Goal: Task Accomplishment & Management: Use online tool/utility

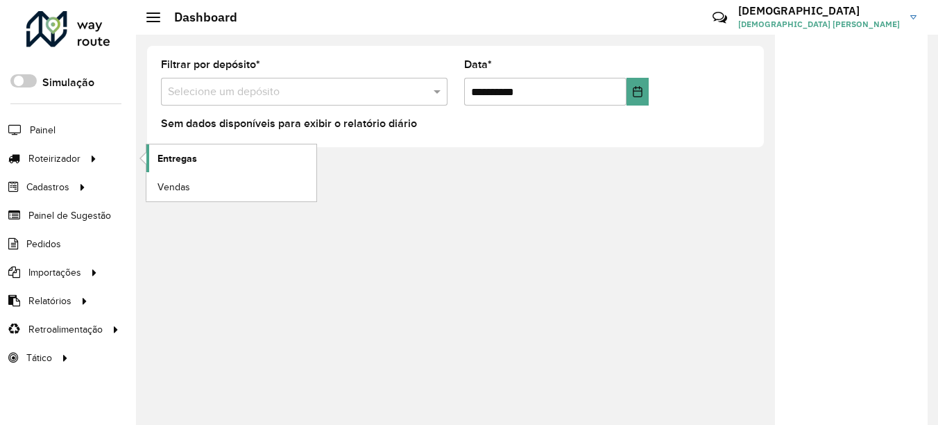
click at [177, 160] on span "Entregas" at bounding box center [177, 158] width 40 height 15
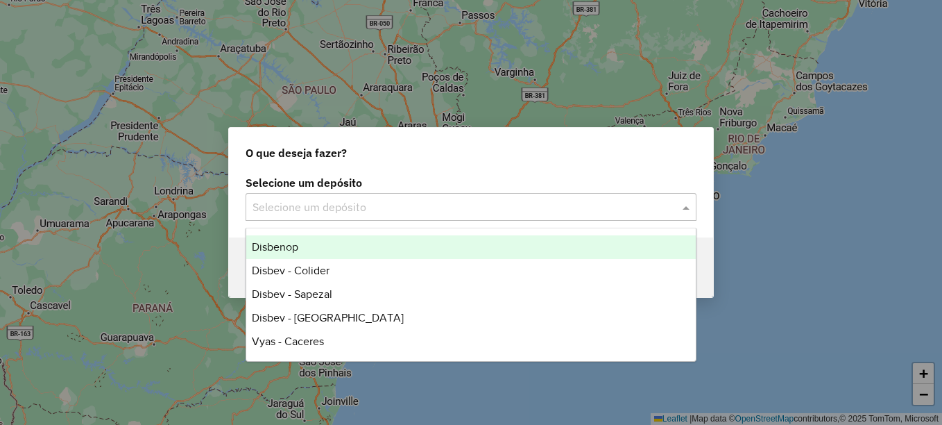
click at [356, 203] on input "text" at bounding box center [457, 207] width 409 height 17
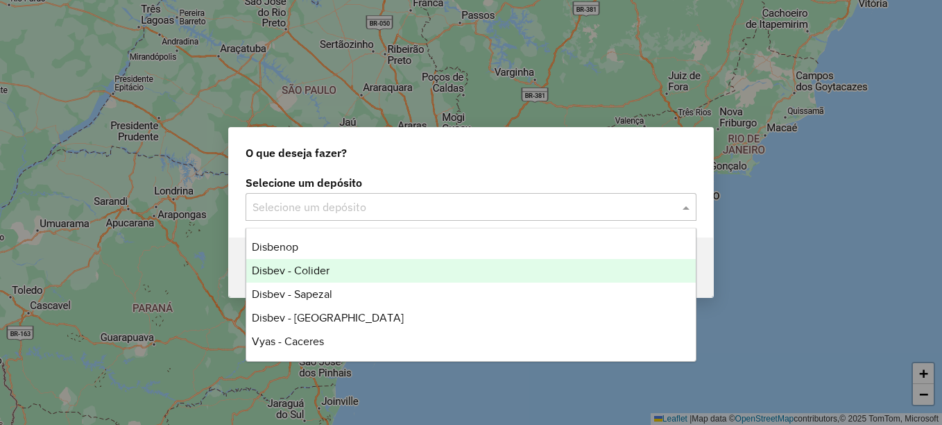
click at [328, 269] on span "Disbev - Colider" at bounding box center [291, 270] width 78 height 12
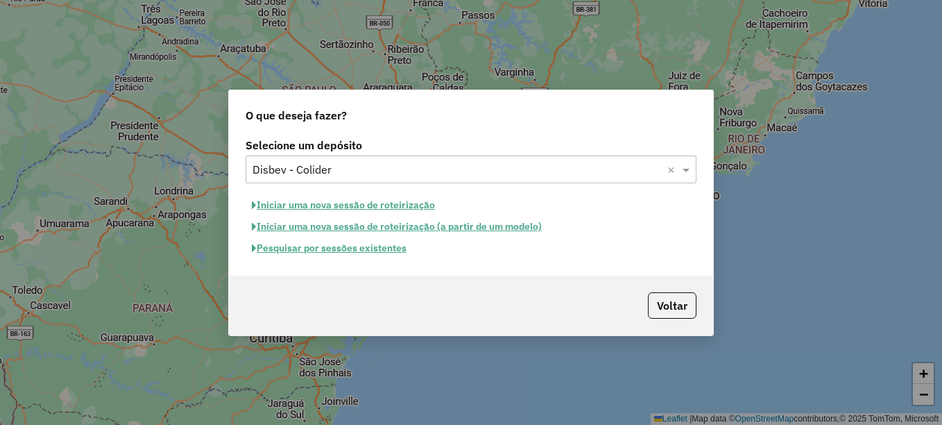
click at [348, 247] on button "Pesquisar por sessões existentes" at bounding box center [329, 248] width 167 height 22
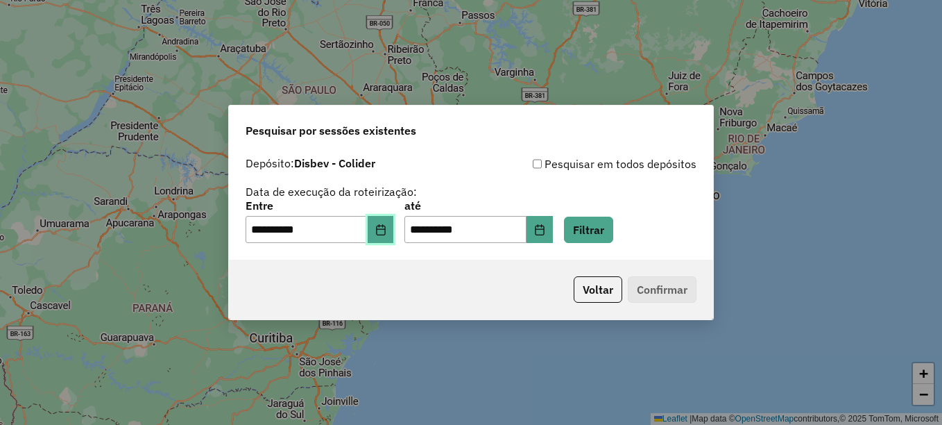
click at [386, 234] on icon "Choose Date" at bounding box center [380, 229] width 11 height 11
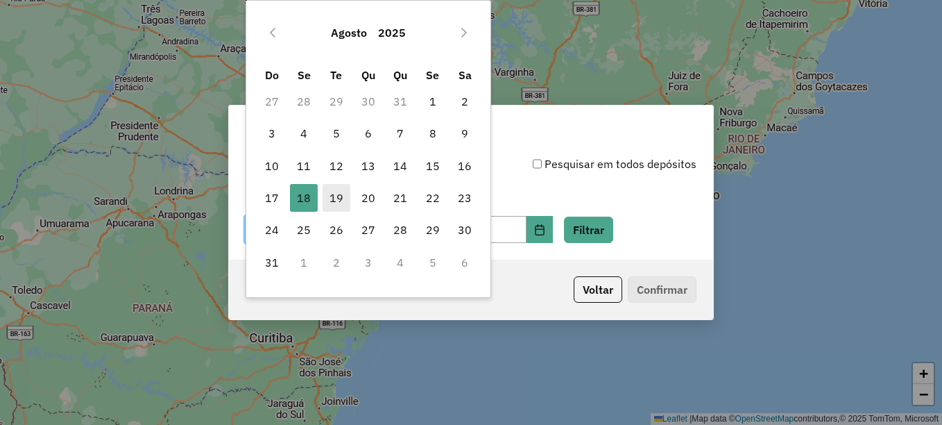
click at [335, 195] on span "19" at bounding box center [337, 198] width 28 height 28
type input "**********"
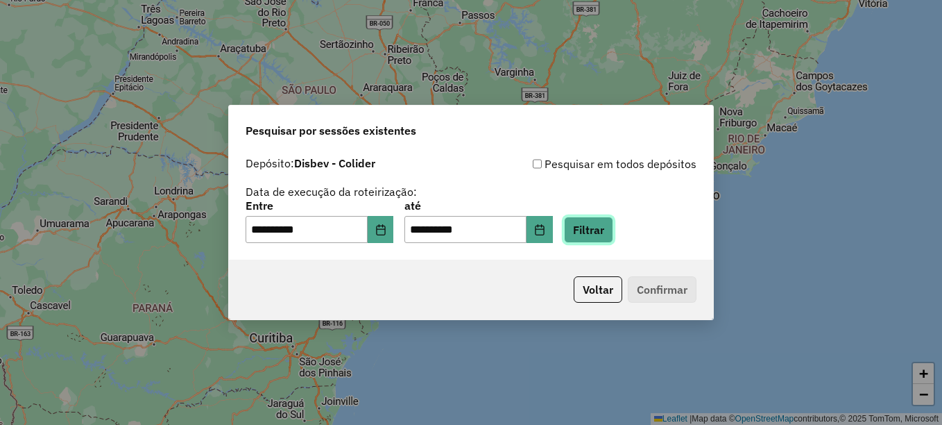
click at [595, 223] on button "Filtrar" at bounding box center [588, 229] width 49 height 26
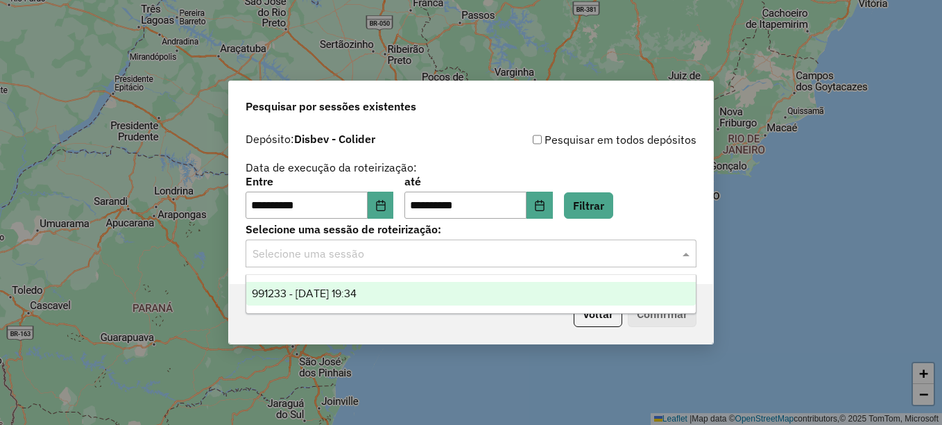
click at [423, 251] on input "text" at bounding box center [457, 254] width 409 height 17
drag, startPoint x: 351, startPoint y: 291, endPoint x: 241, endPoint y: 293, distance: 109.6
click at [336, 293] on span "991233 - 19/08/2025 19:34" at bounding box center [304, 293] width 105 height 12
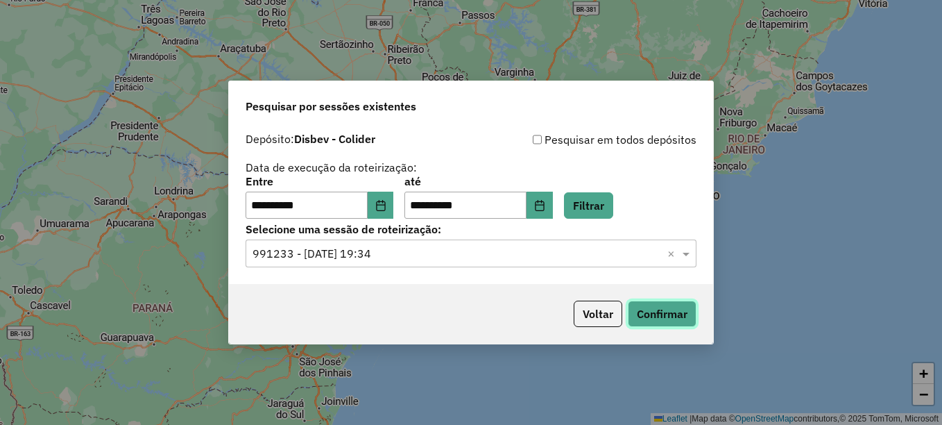
click at [679, 310] on button "Confirmar" at bounding box center [662, 313] width 69 height 26
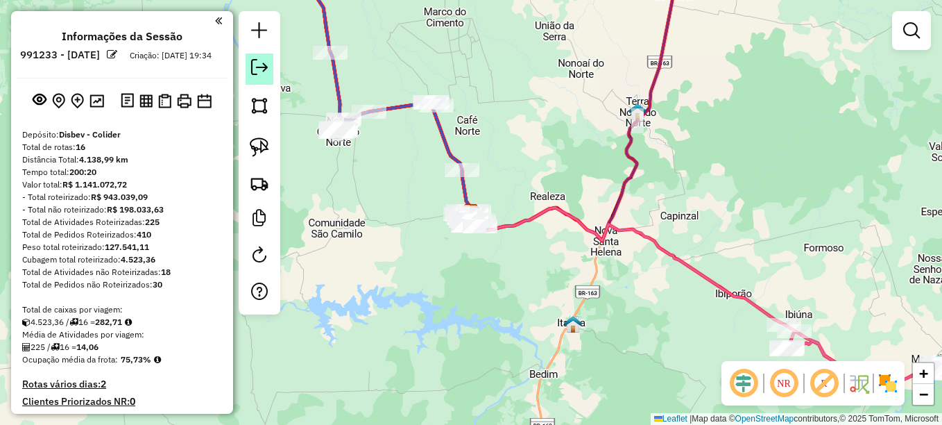
click at [260, 67] on em at bounding box center [259, 67] width 17 height 17
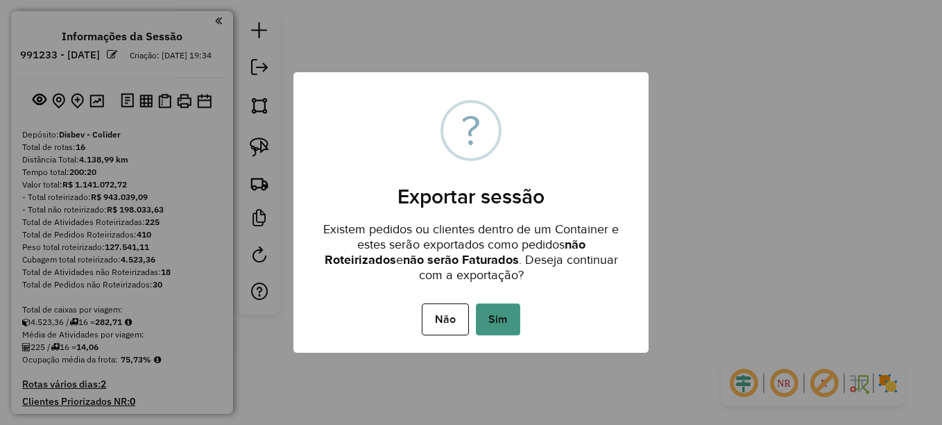
click at [523, 321] on div "Não No Sim" at bounding box center [470, 319] width 355 height 39
click at [517, 318] on button "Sim" at bounding box center [498, 319] width 44 height 32
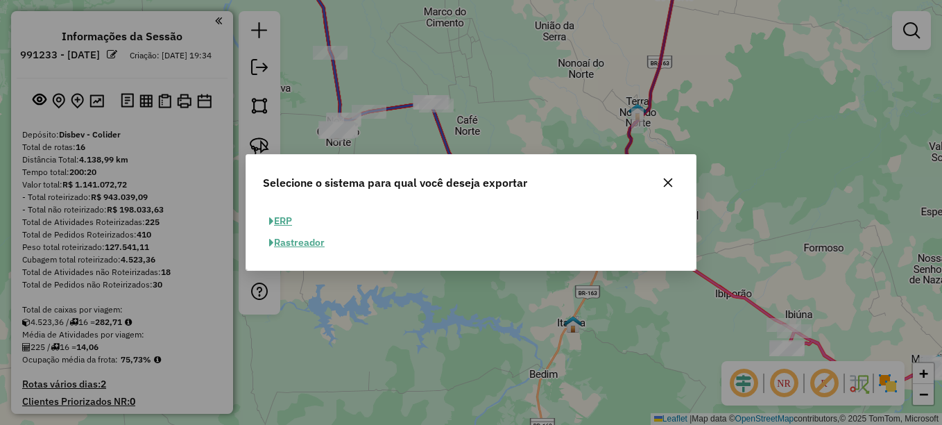
click at [277, 219] on button "ERP" at bounding box center [280, 221] width 35 height 22
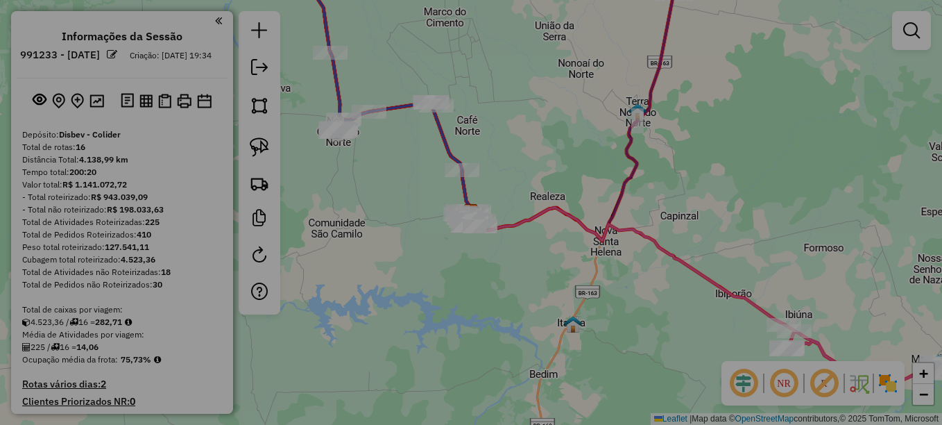
select select "**"
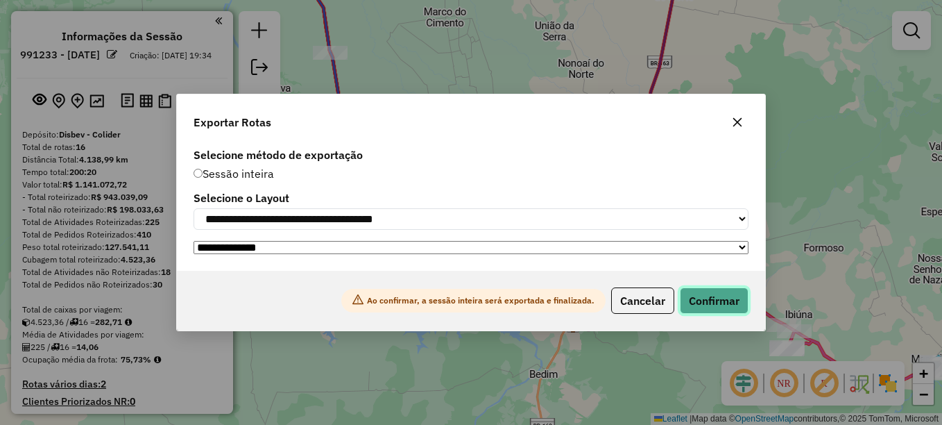
click at [706, 306] on button "Confirmar" at bounding box center [714, 300] width 69 height 26
